Goal: Register for event/course

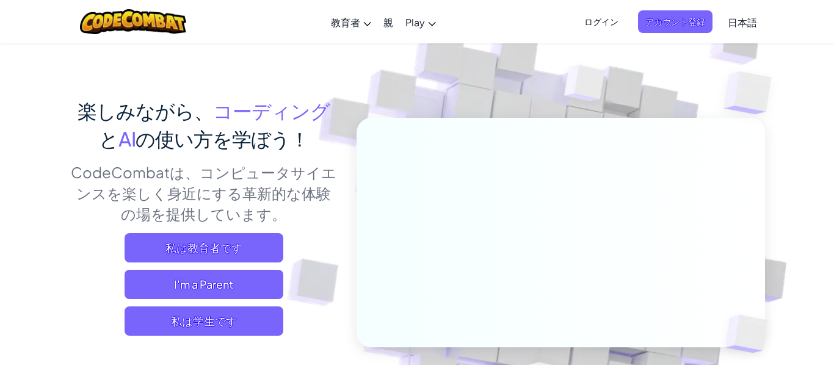
scroll to position [55, 0]
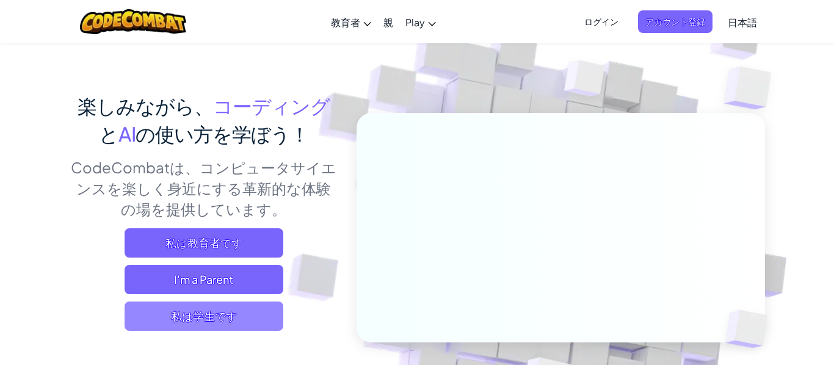
click at [244, 330] on span "私は学生です" at bounding box center [204, 316] width 159 height 29
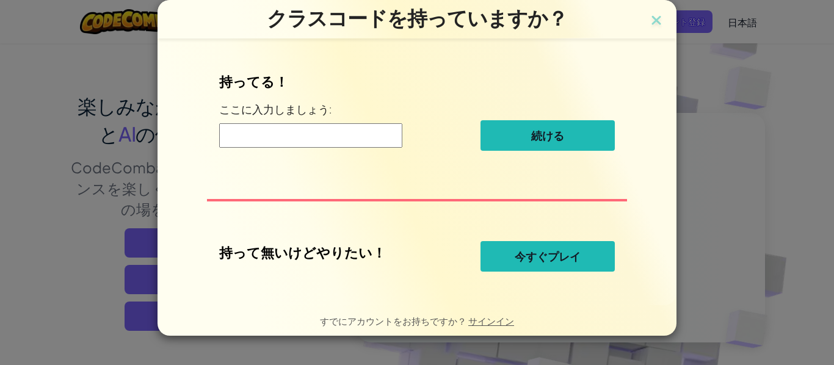
click at [551, 263] on span "今すぐプレイ" at bounding box center [548, 256] width 66 height 15
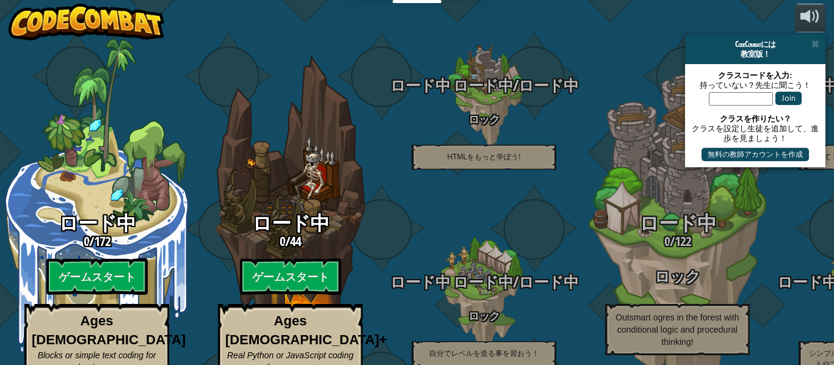
select select "ja"
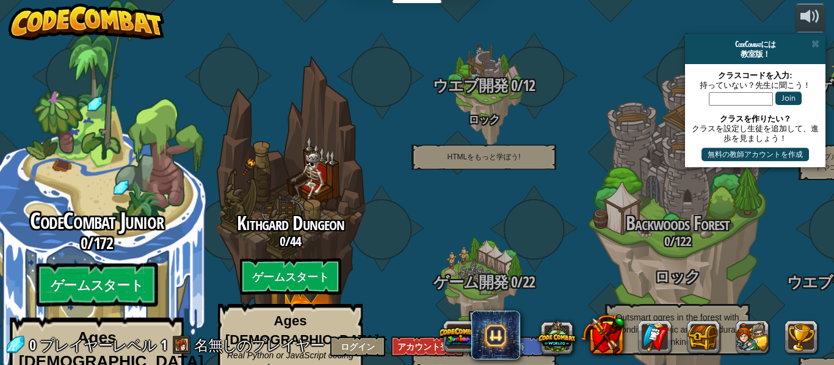
click at [116, 230] on div "CodeCombat Junior 0 / 172 ゲームスタート Ages [DEMOGRAPHIC_DATA] Blocks or simple text…" at bounding box center [96, 324] width 232 height 231
select select "ja"
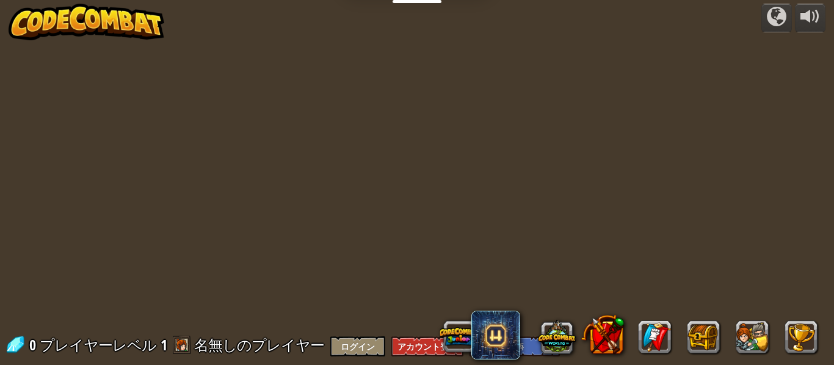
select select "ja"
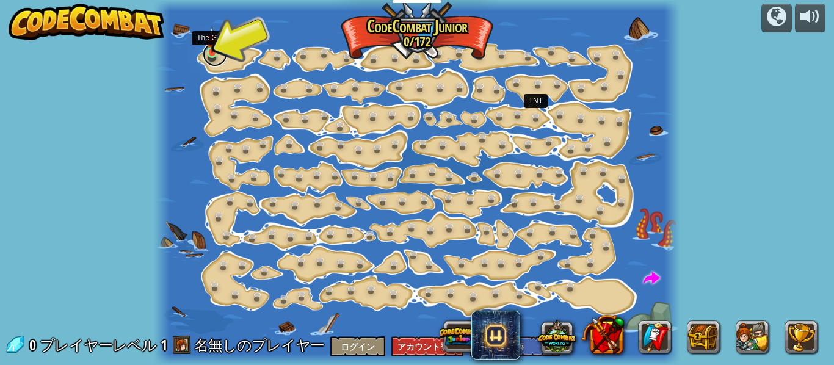
click at [209, 54] on link at bounding box center [215, 54] width 24 height 24
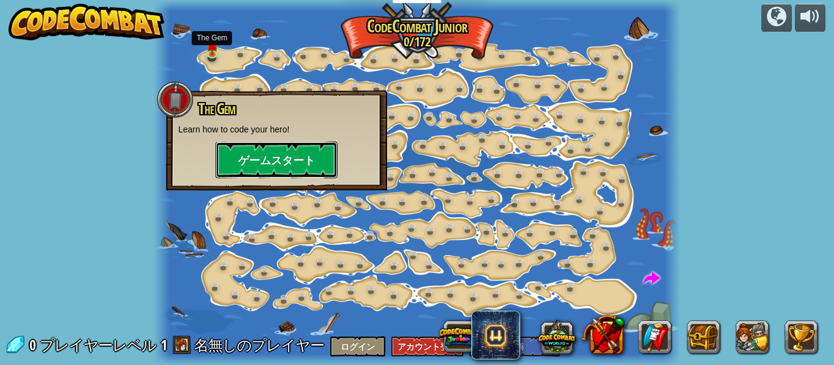
click at [263, 166] on button "ゲームスタート" at bounding box center [277, 160] width 122 height 37
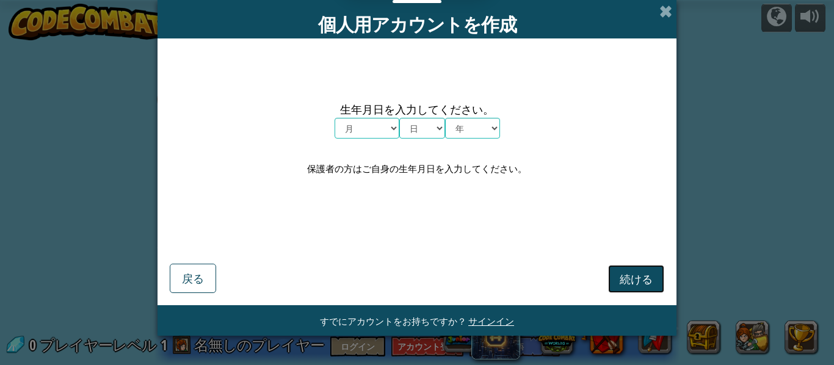
click at [616, 281] on button "続ける" at bounding box center [636, 279] width 56 height 28
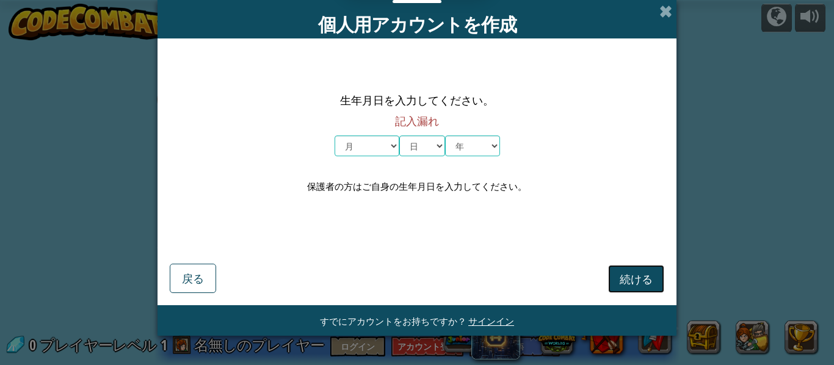
click at [616, 281] on button "続ける" at bounding box center [636, 279] width 56 height 28
click at [385, 137] on select "月 １月 ２月 ３月 ４月 ５月 ６月 ７月 ８月 ９月 １０月 １１月 １２月" at bounding box center [367, 146] width 65 height 21
select select "12"
click at [335, 136] on select "月 １月 ２月 ３月 ４月 ５月 ６月 ７月 ８月 ９月 １０月 １１月 １２月" at bounding box center [367, 146] width 65 height 21
click at [428, 145] on select "日 1 2 3 4 5 6 7 8 9 10 11 12 13 14 15 16 17 18 19 20 21 22 23 24 25 26 27 28 29…" at bounding box center [422, 146] width 46 height 21
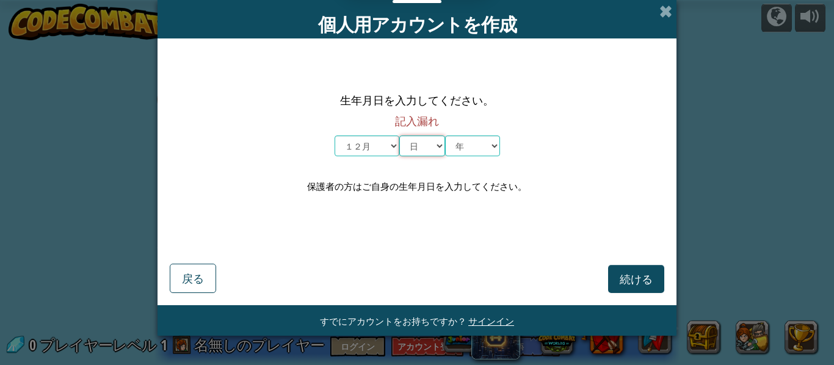
select select "11"
click at [399, 136] on select "日 1 2 3 4 5 6 7 8 9 10 11 12 13 14 15 16 17 18 19 20 21 22 23 24 25 26 27 28 29…" at bounding box center [422, 146] width 46 height 21
click at [461, 143] on select "年 2025 2024 2023 2022 2021 2020 2019 2018 2017 2016 2015 2014 2013 2012 2011 20…" at bounding box center [472, 146] width 55 height 21
select select "2012"
click at [445, 136] on select "年 2025 2024 2023 2022 2021 2020 2019 2018 2017 2016 2015 2014 2013 2012 2011 20…" at bounding box center [472, 146] width 55 height 21
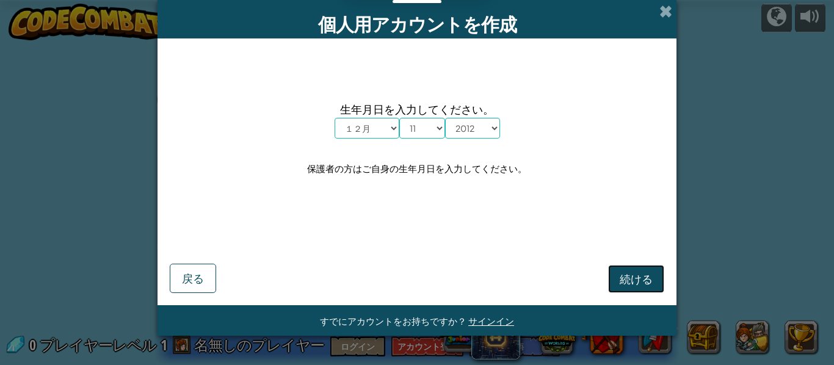
click at [634, 289] on button "続ける" at bounding box center [636, 279] width 56 height 28
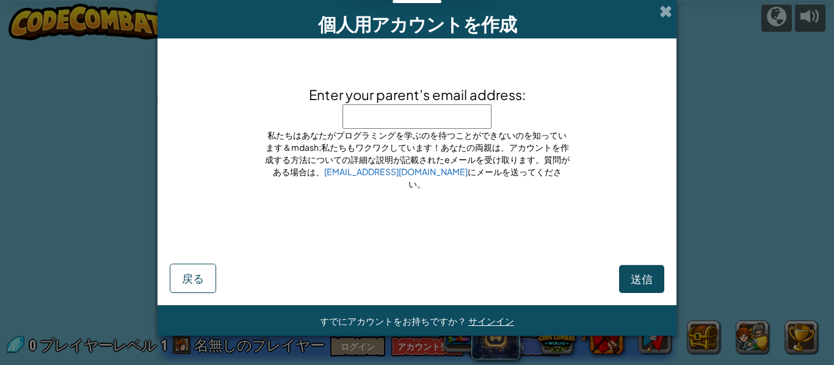
click at [671, 2] on div "個人用アカウントを作成" at bounding box center [417, 19] width 519 height 38
click at [667, 5] on span at bounding box center [665, 11] width 13 height 13
